Goal: Task Accomplishment & Management: Complete application form

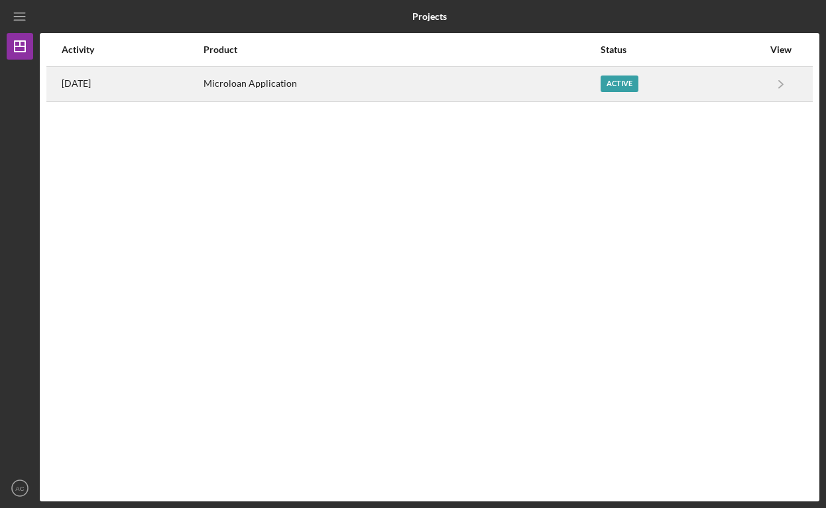
click at [501, 81] on div "Microloan Application" at bounding box center [401, 84] width 396 height 33
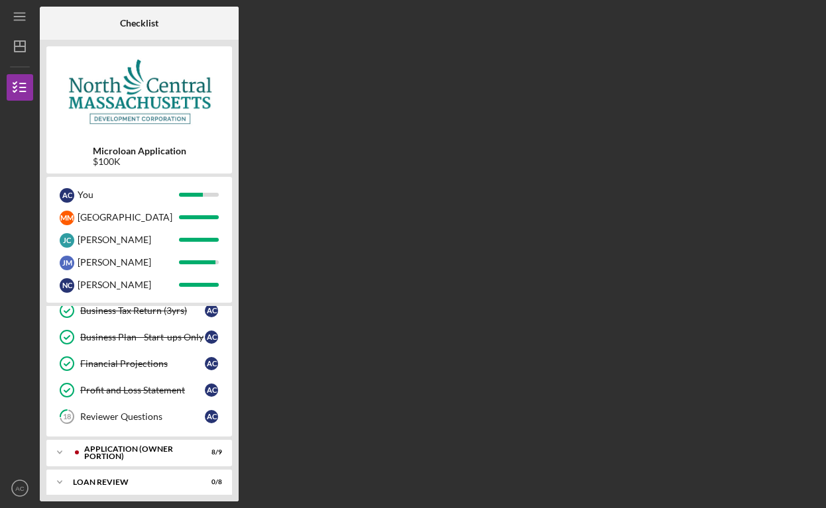
scroll to position [278, 0]
click at [123, 417] on div "Reviewer Questions" at bounding box center [142, 416] width 125 height 11
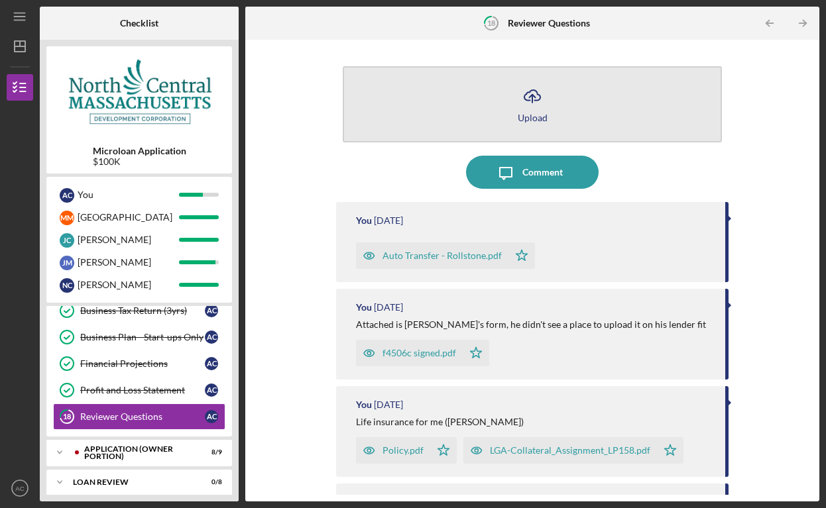
click at [525, 110] on icon "Icon/Upload" at bounding box center [532, 96] width 33 height 33
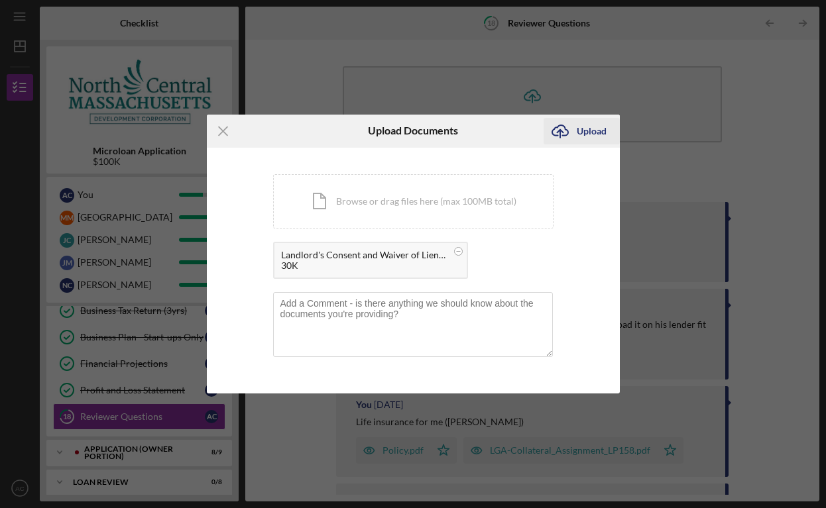
click at [583, 126] on div "Upload" at bounding box center [591, 131] width 30 height 27
